Goal: Navigation & Orientation: Understand site structure

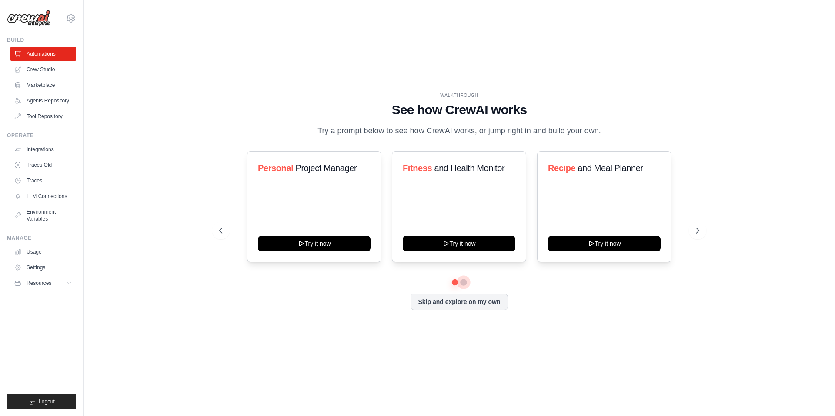
click at [462, 283] on button at bounding box center [463, 282] width 7 height 7
click at [49, 70] on link "Crew Studio" at bounding box center [44, 70] width 66 height 14
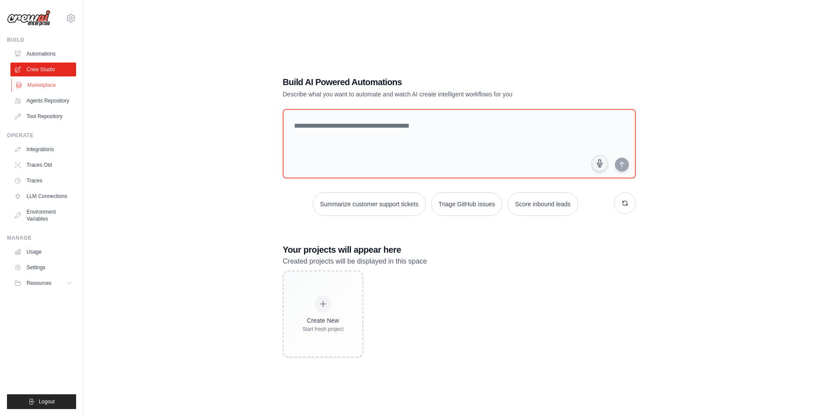
click at [47, 84] on link "Marketplace" at bounding box center [44, 85] width 66 height 14
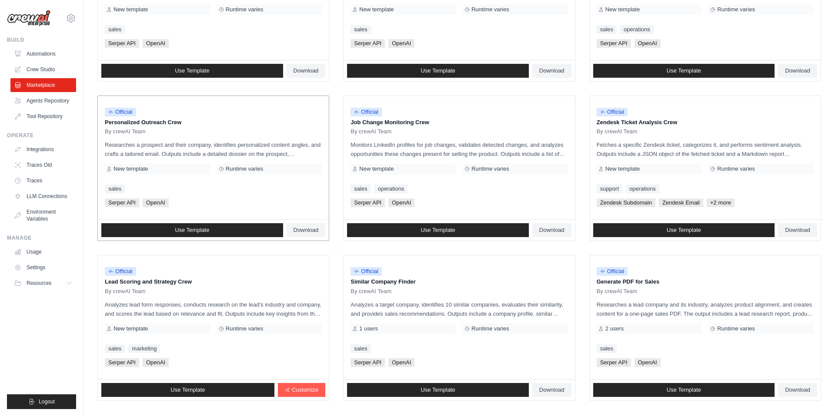
scroll to position [389, 0]
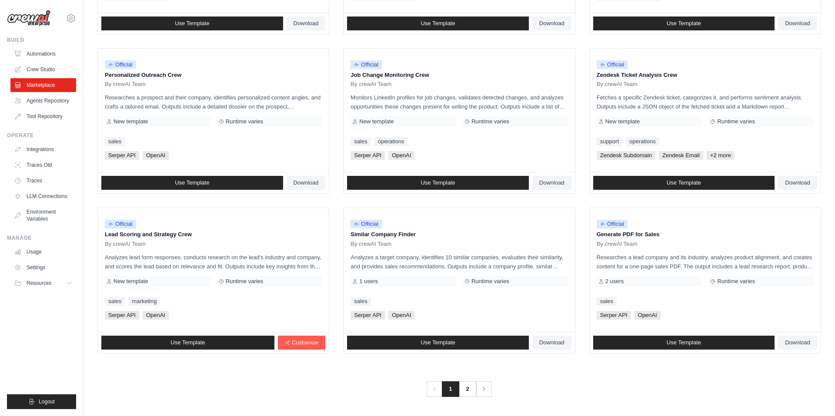
click at [462, 380] on div "Previous 1 2 Next" at bounding box center [458, 384] width 723 height 26
click at [461, 382] on link "2" at bounding box center [468, 390] width 17 height 16
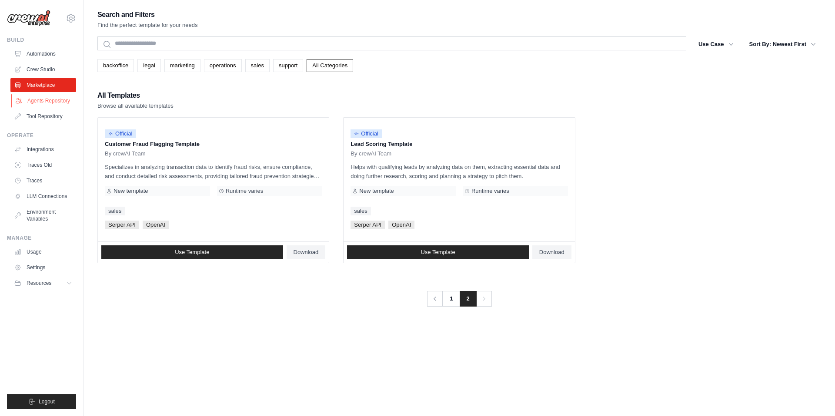
click at [57, 102] on link "Agents Repository" at bounding box center [44, 101] width 66 height 14
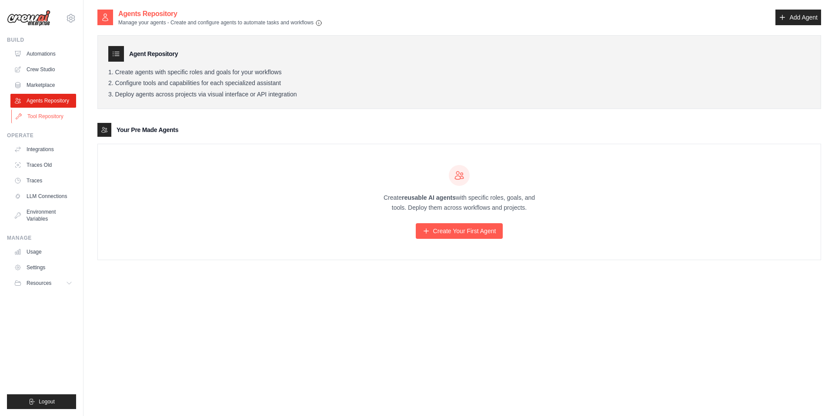
click at [59, 111] on link "Tool Repository" at bounding box center [44, 117] width 66 height 14
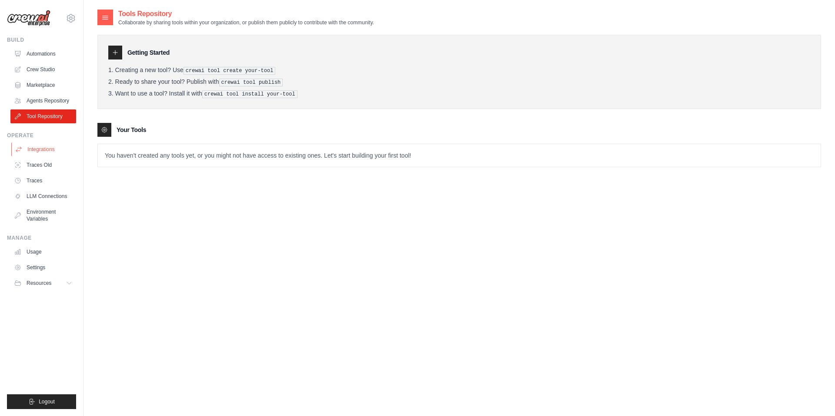
click at [63, 143] on link "Integrations" at bounding box center [44, 150] width 66 height 14
